Goal: Navigation & Orientation: Understand site structure

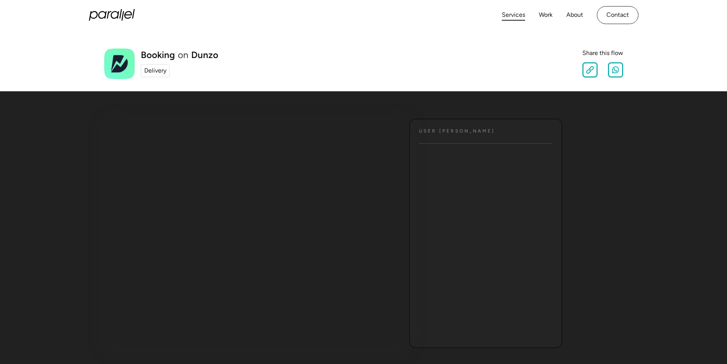
click at [517, 17] on link "Services" at bounding box center [513, 15] width 23 height 11
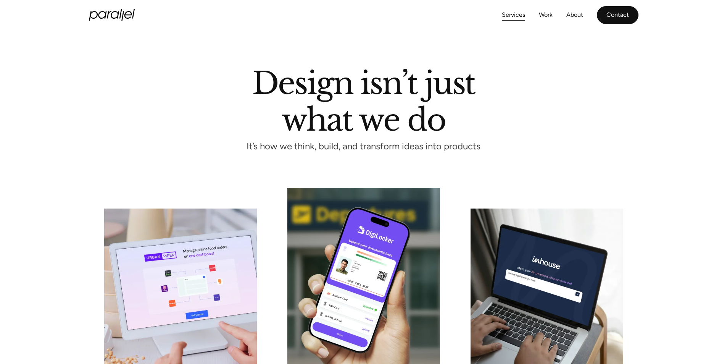
click at [612, 16] on link "Contact" at bounding box center [618, 15] width 42 height 18
click at [541, 14] on link "Work" at bounding box center [546, 15] width 14 height 11
